Goal: Navigation & Orientation: Find specific page/section

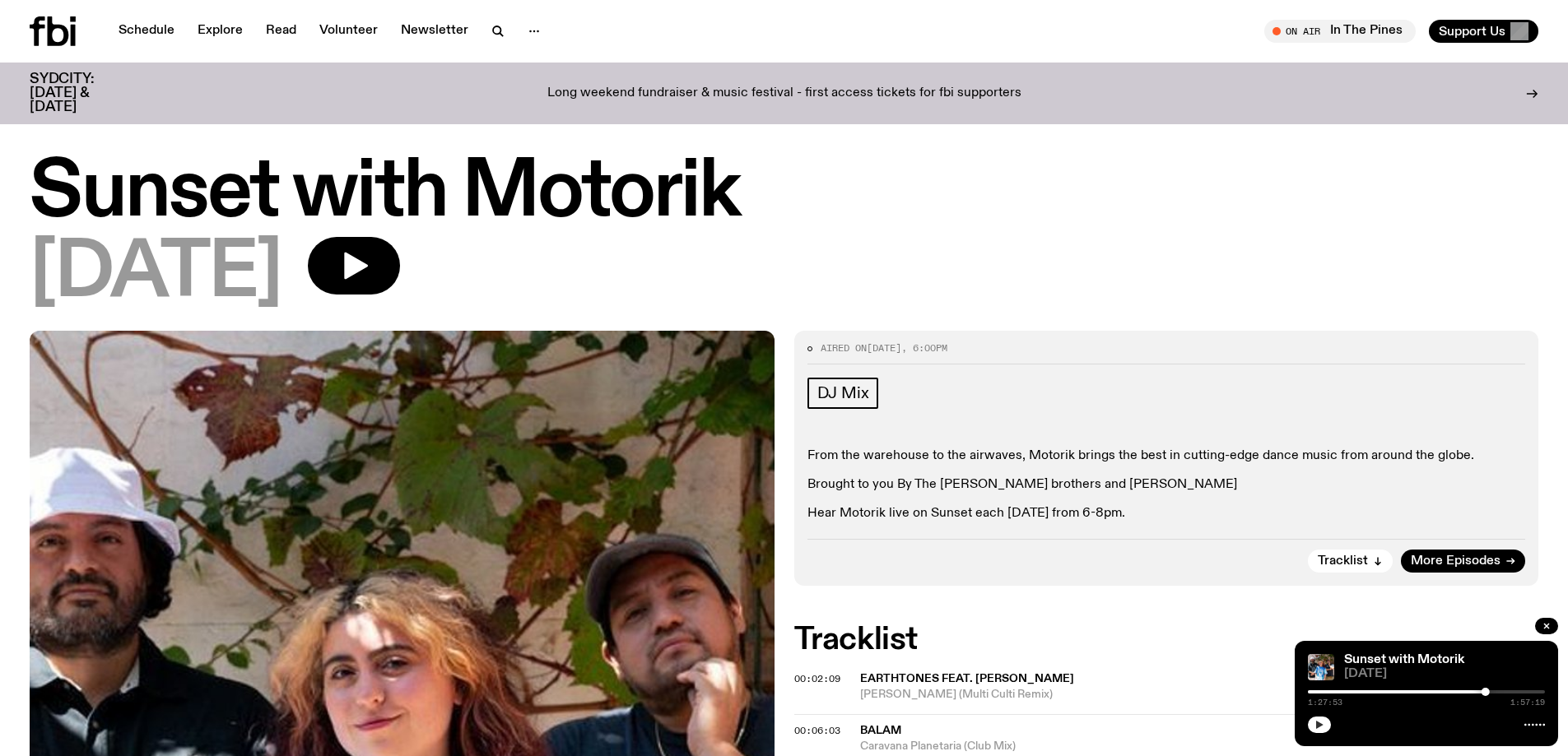
click at [1319, 722] on icon "button" at bounding box center [1319, 724] width 9 height 9
click at [160, 31] on link "Schedule" at bounding box center [146, 31] width 76 height 23
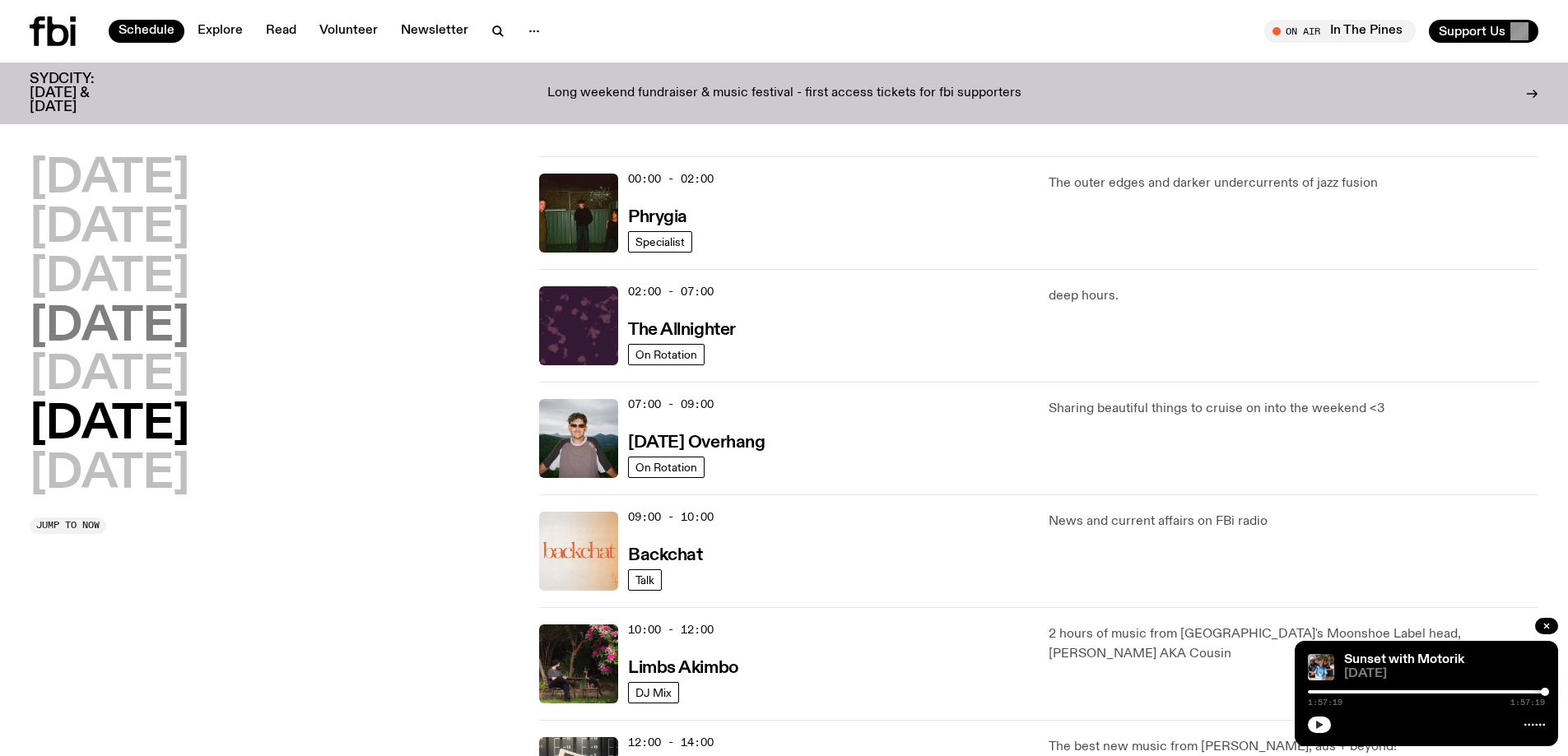
click at [159, 337] on h2 "[DATE]" at bounding box center [109, 327] width 160 height 46
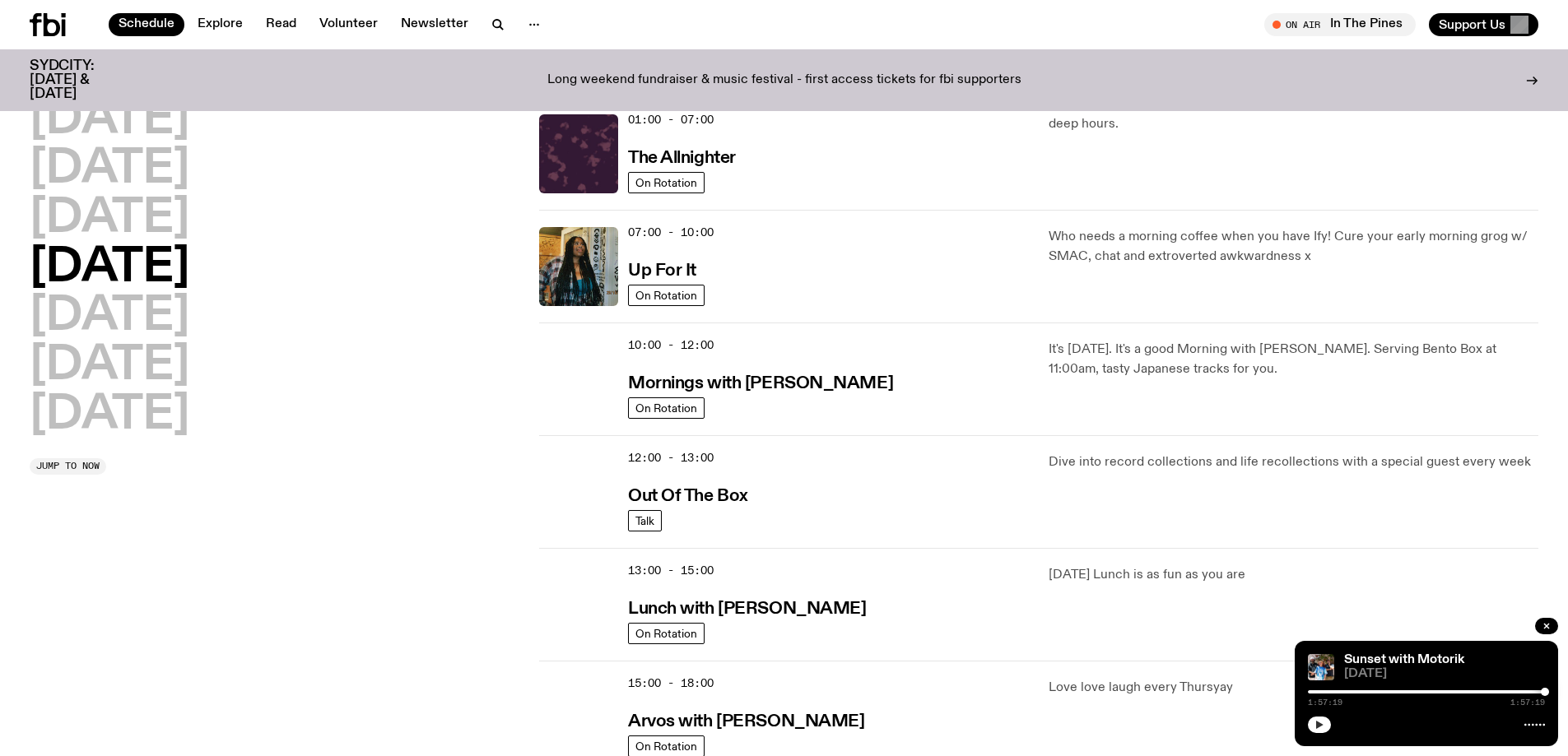
scroll to position [457, 0]
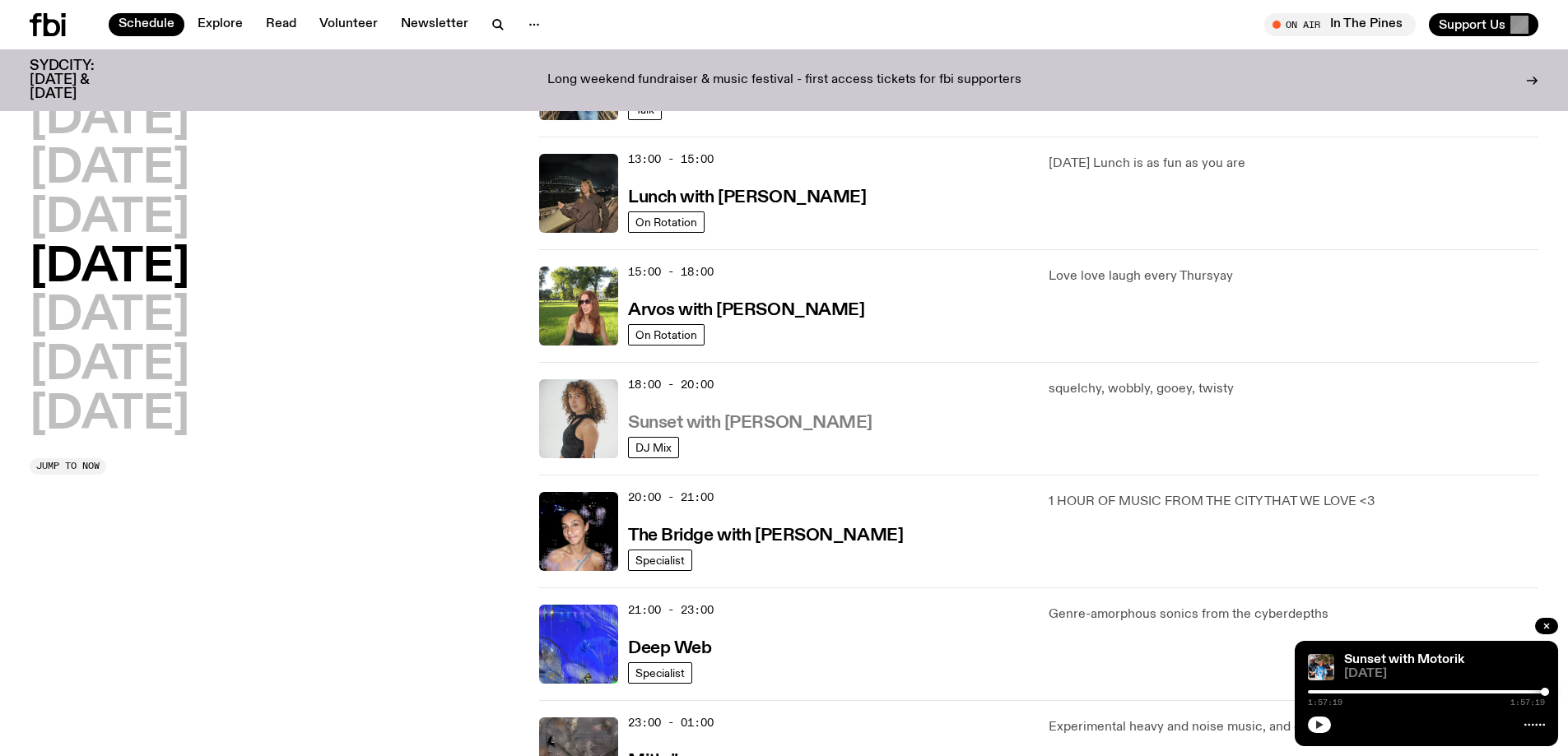
click at [737, 420] on h3 "Sunset with [PERSON_NAME]" at bounding box center [750, 424] width 244 height 17
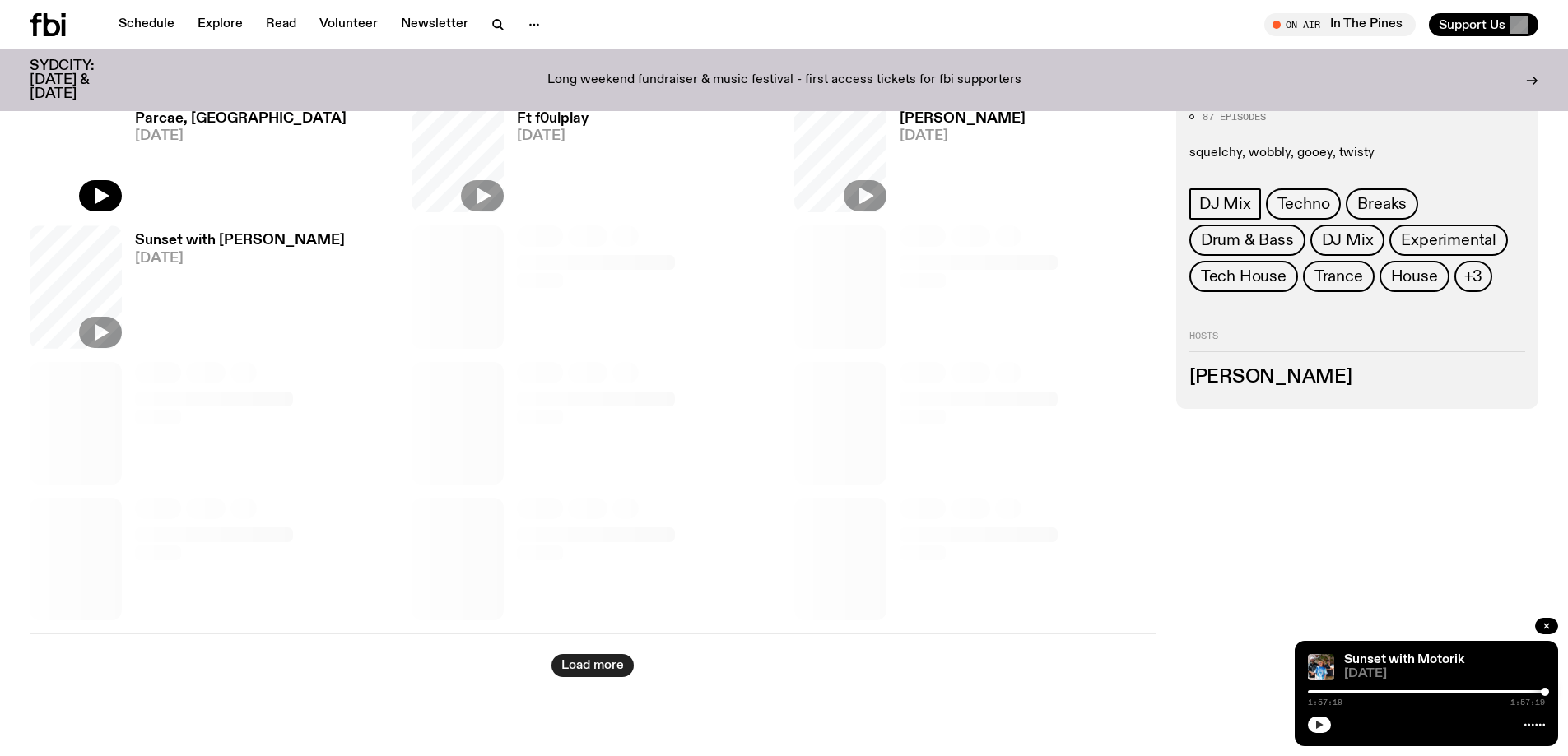
scroll to position [810, 0]
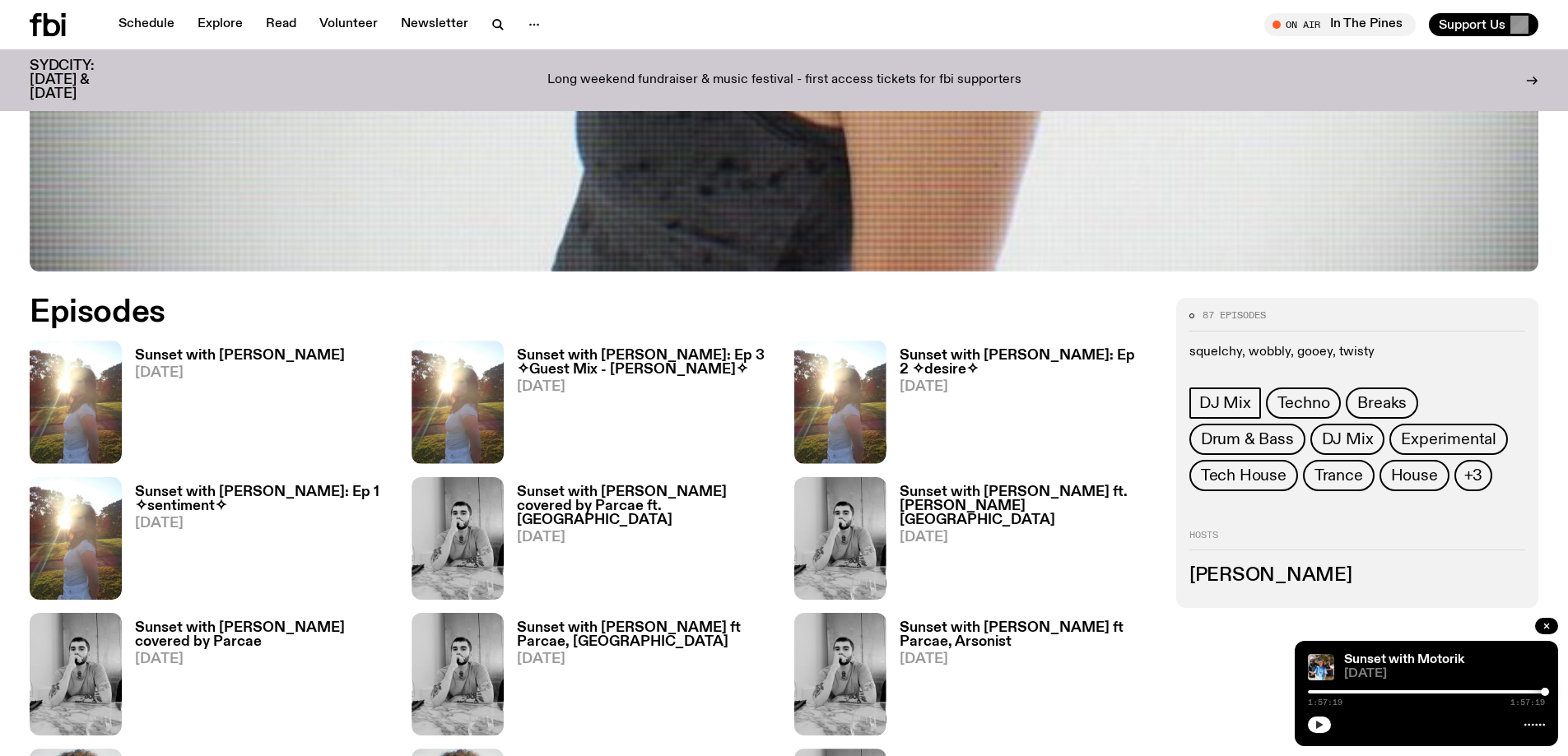
click at [185, 351] on h3 "Sunset with [PERSON_NAME]" at bounding box center [240, 356] width 210 height 14
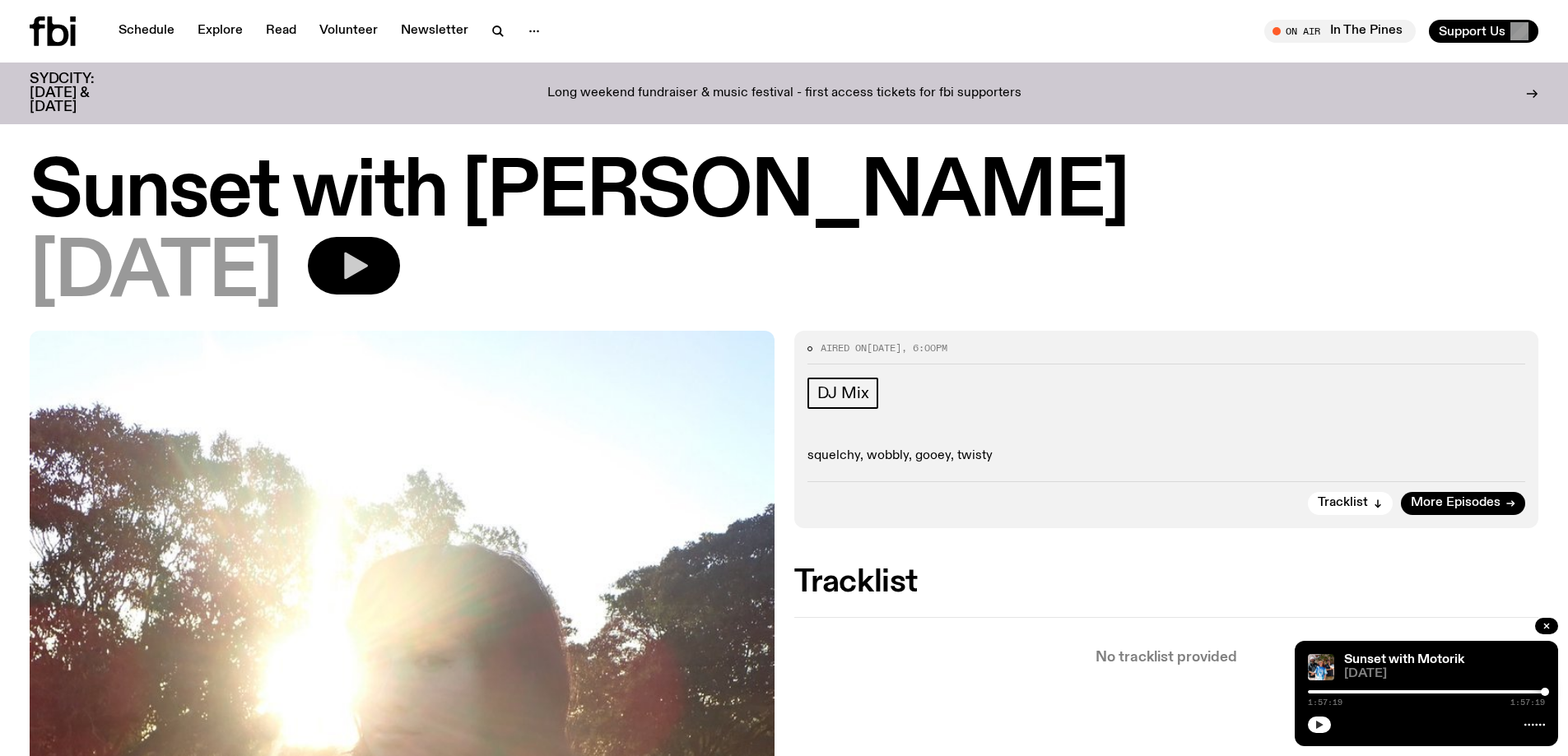
click at [368, 266] on icon "button" at bounding box center [356, 266] width 24 height 27
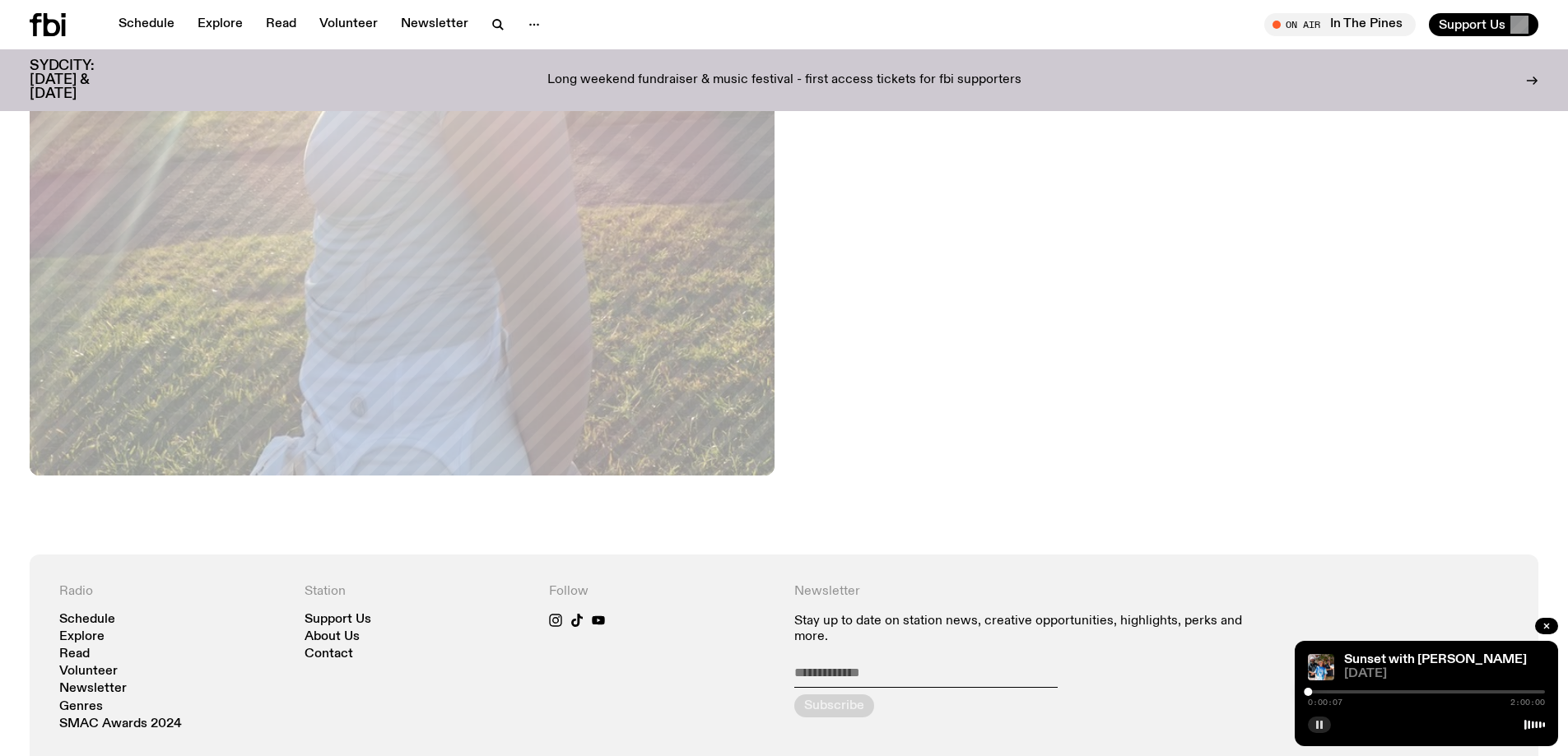
scroll to position [556, 0]
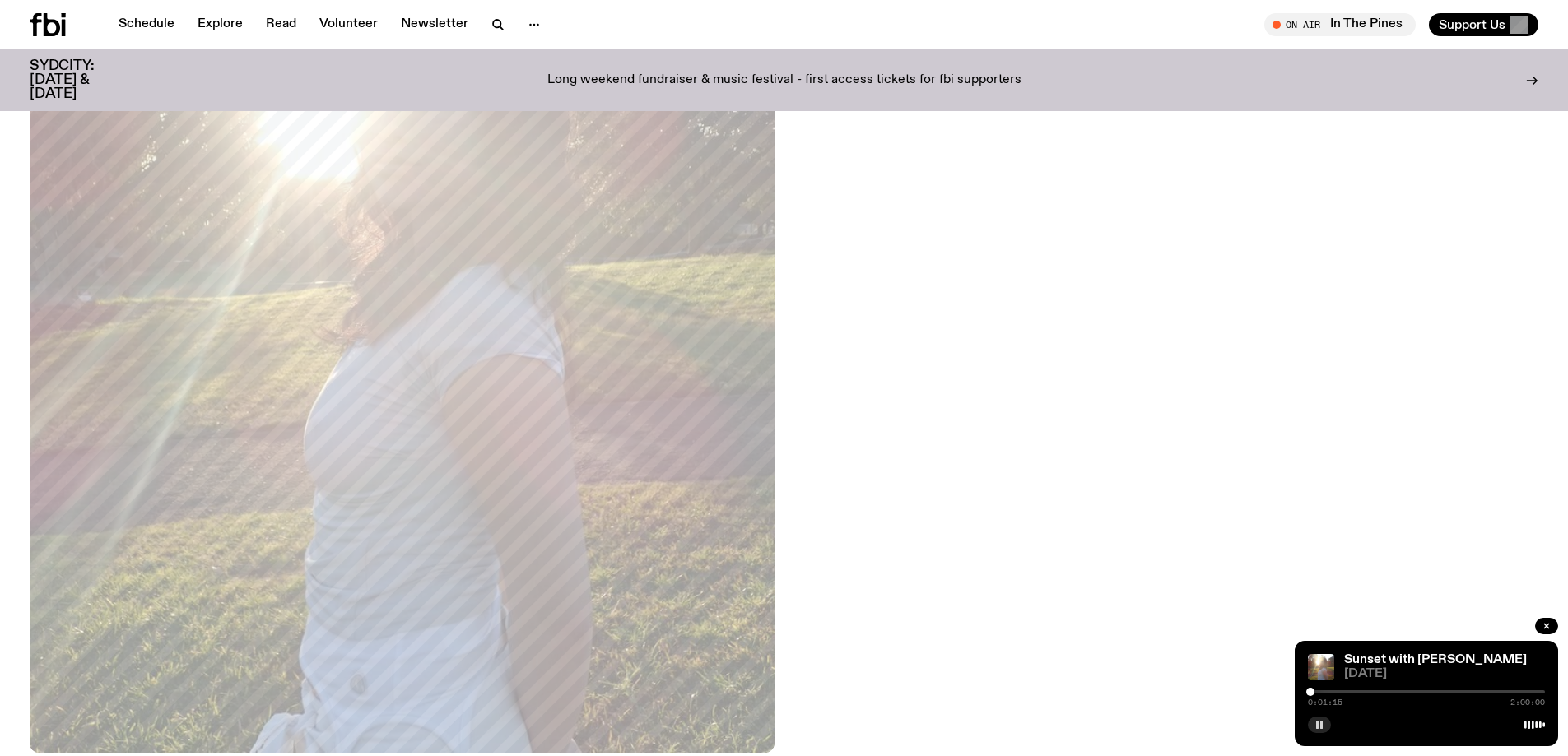
click at [1312, 690] on div at bounding box center [1311, 692] width 9 height 9
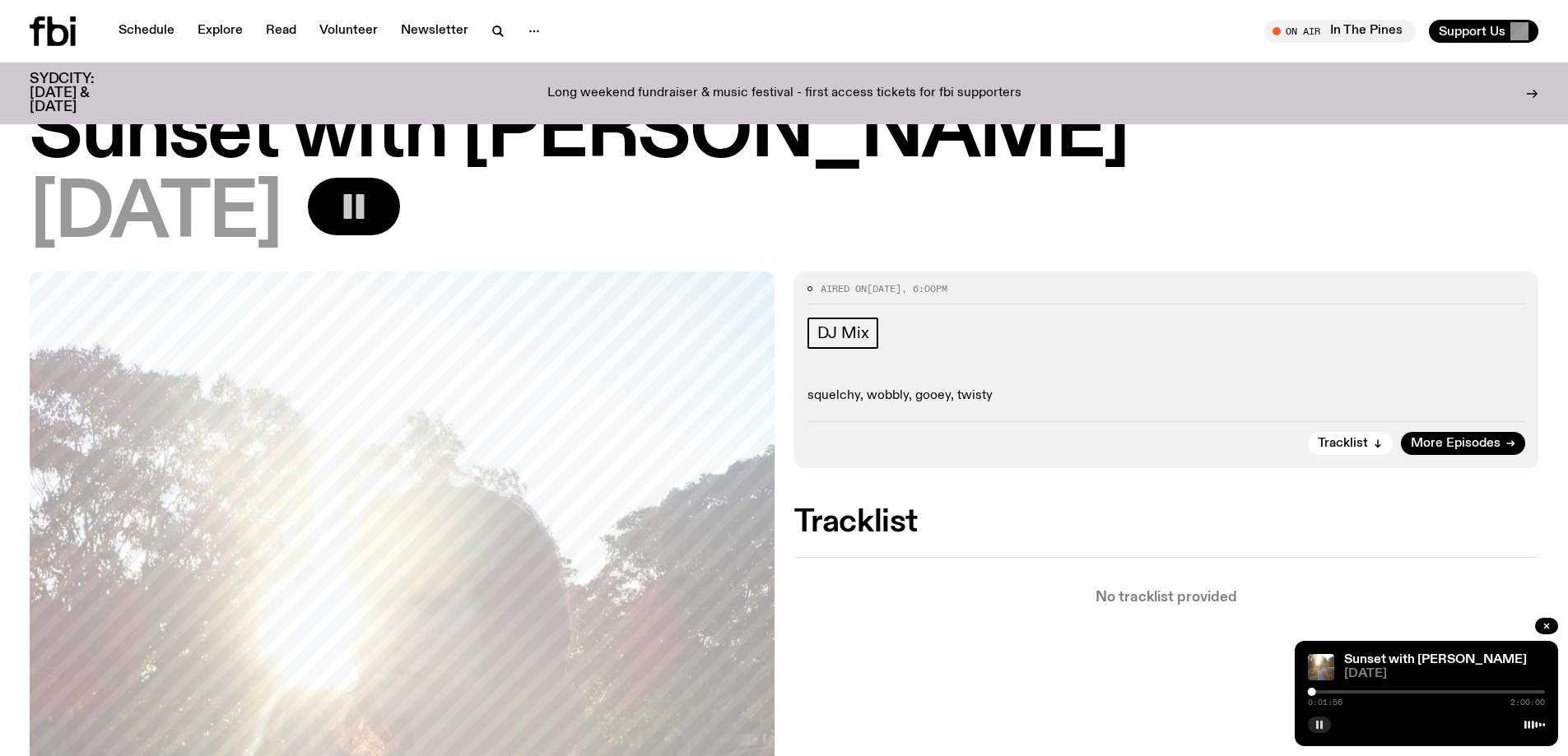
scroll to position [0, 0]
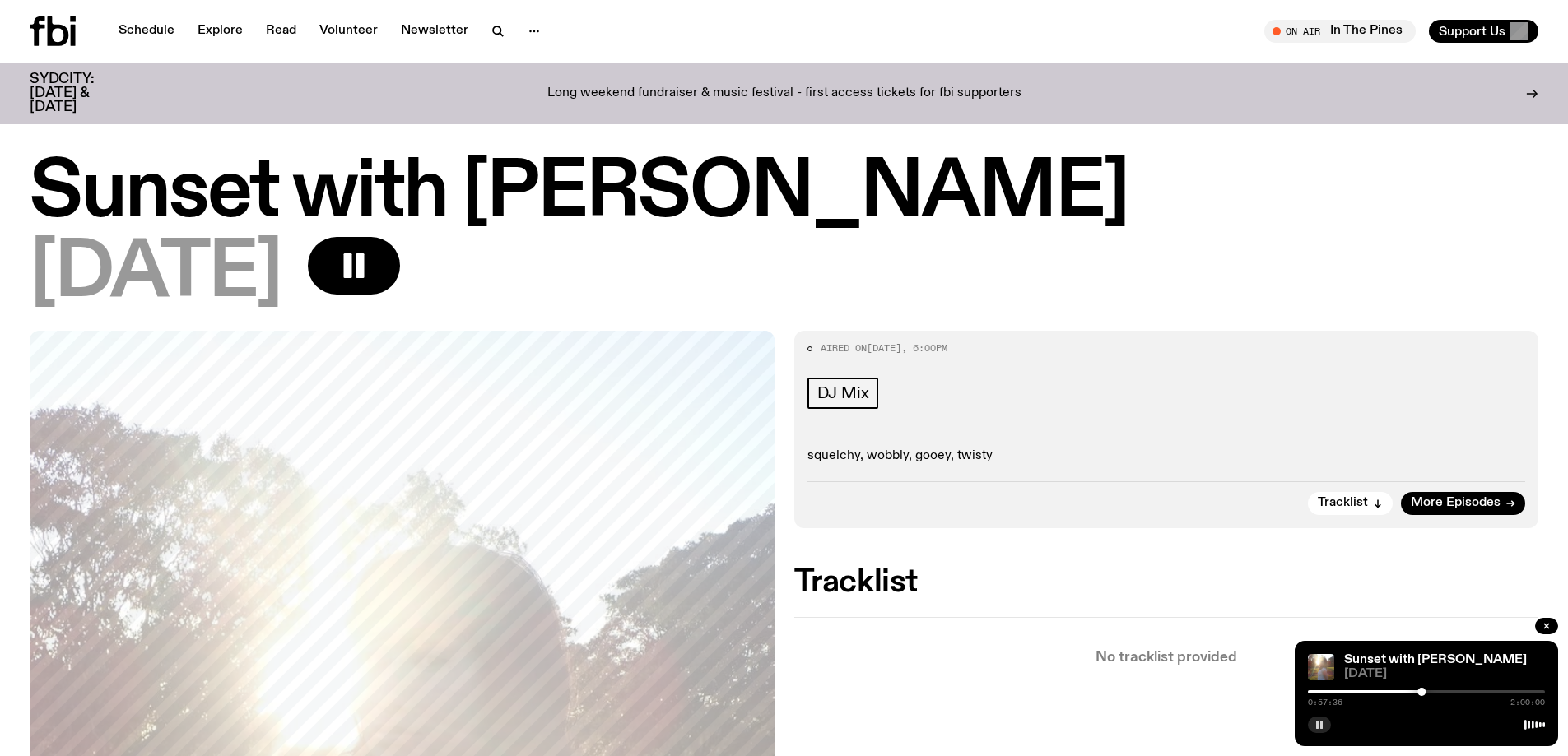
click at [1320, 720] on icon "button" at bounding box center [1319, 724] width 9 height 9
